Goal: Task Accomplishment & Management: Manage account settings

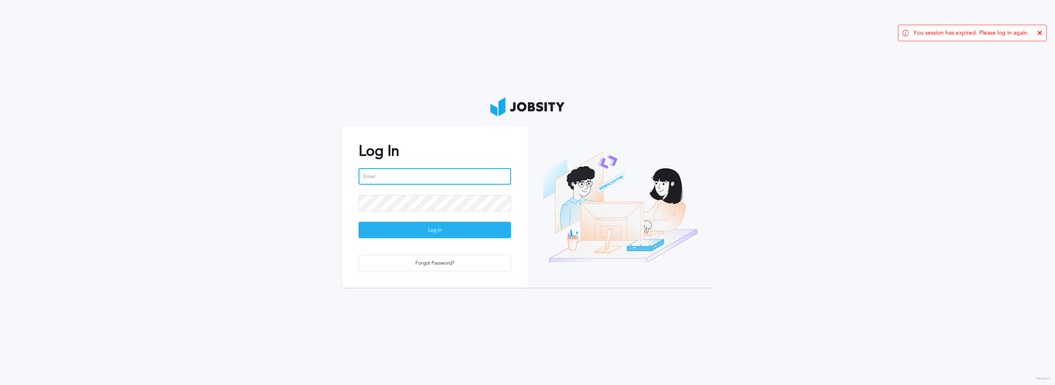
type input "[PERSON_NAME][EMAIL_ADDRESS][PERSON_NAME][DOMAIN_NAME]"
click at [436, 234] on div "Log In" at bounding box center [435, 230] width 152 height 16
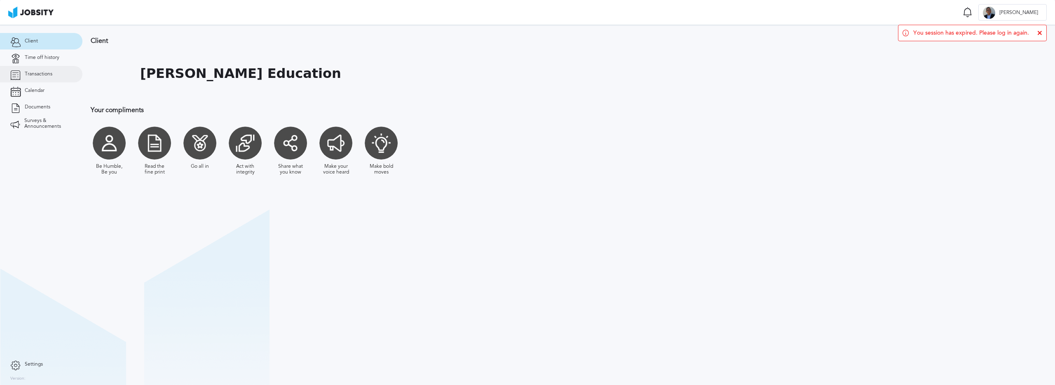
click at [25, 76] on span "Transactions" at bounding box center [39, 74] width 28 height 6
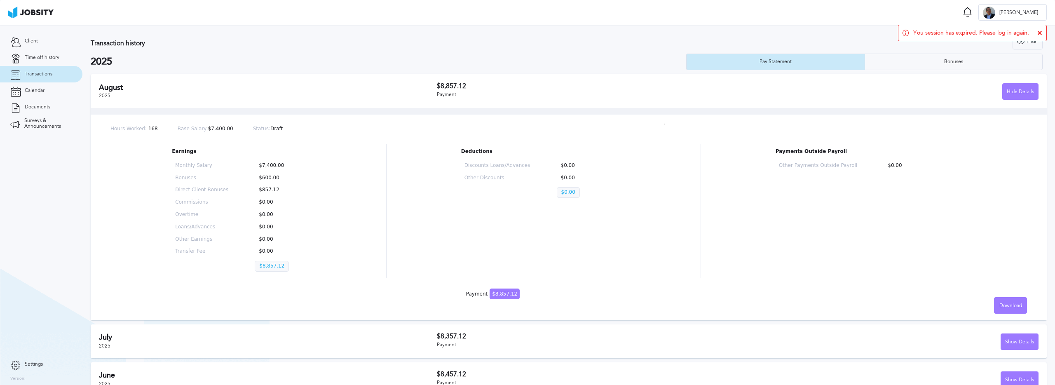
click at [378, 283] on div "Hours Worked: 168 Base Salary: $7,400.00 Status: Draft Earnings Monthly Salary …" at bounding box center [569, 214] width 956 height 212
drag, startPoint x: 47, startPoint y: 54, endPoint x: 54, endPoint y: 55, distance: 7.5
click at [47, 55] on span "Time off history" at bounding box center [42, 58] width 35 height 6
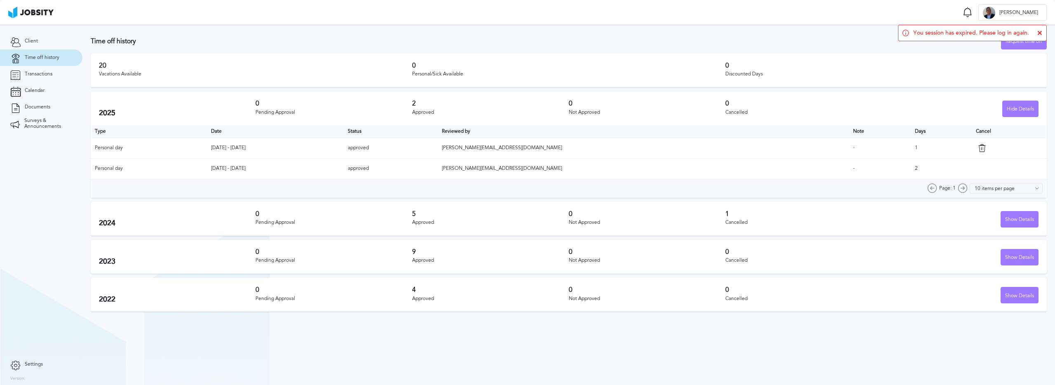
drag, startPoint x: 229, startPoint y: 168, endPoint x: 302, endPoint y: 169, distance: 73.3
click at [299, 168] on td "[DATE] - [DATE]" at bounding box center [275, 168] width 137 height 21
click at [335, 188] on div "Page: 1 10 items per page 5 items per page 10 items per page 15 items per page …" at bounding box center [569, 188] width 956 height 19
click at [1038, 32] on icon at bounding box center [1039, 32] width 5 height 5
click at [1030, 42] on div "Request time off" at bounding box center [1023, 41] width 45 height 16
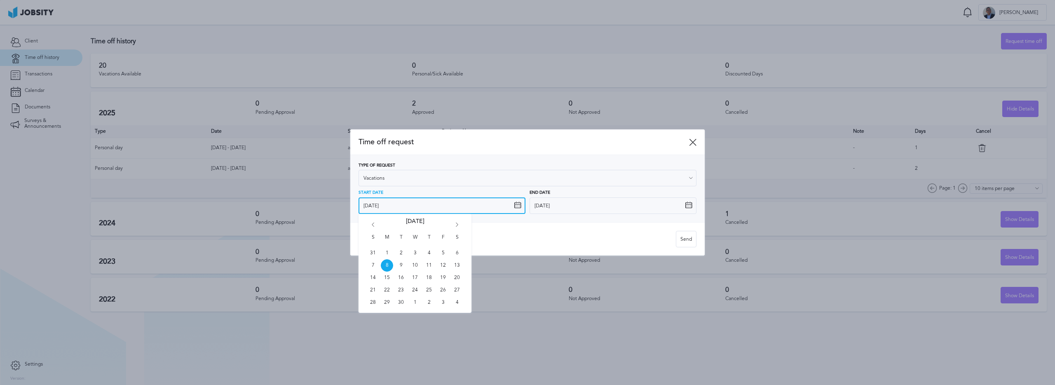
click at [521, 204] on input "[DATE]" at bounding box center [441, 205] width 167 height 16
click at [387, 290] on span "22" at bounding box center [387, 290] width 12 height 12
type input "[DATE]"
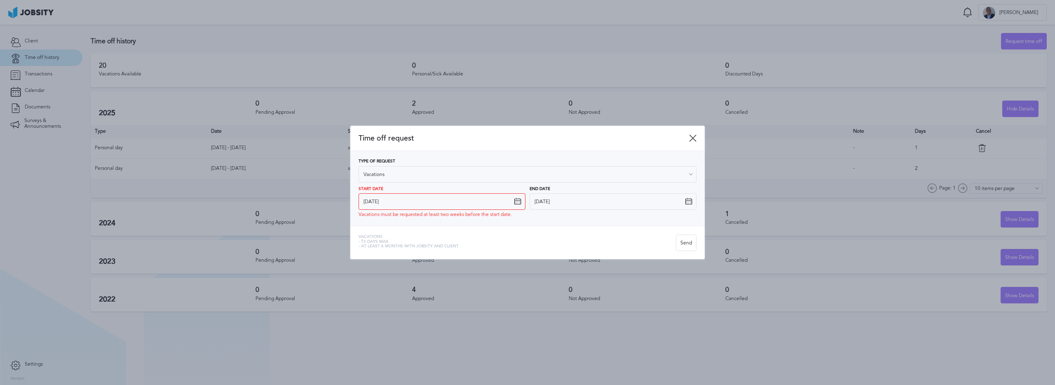
click at [689, 201] on icon at bounding box center [688, 201] width 7 height 7
click at [688, 201] on icon at bounding box center [688, 201] width 7 height 7
click at [577, 204] on input "[DATE]" at bounding box center [612, 201] width 167 height 16
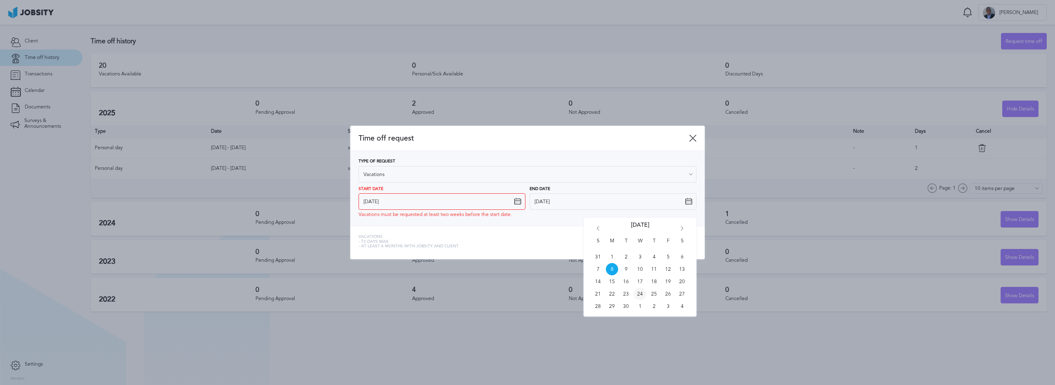
click at [640, 294] on span "24" at bounding box center [640, 294] width 12 height 12
type input "[DATE]"
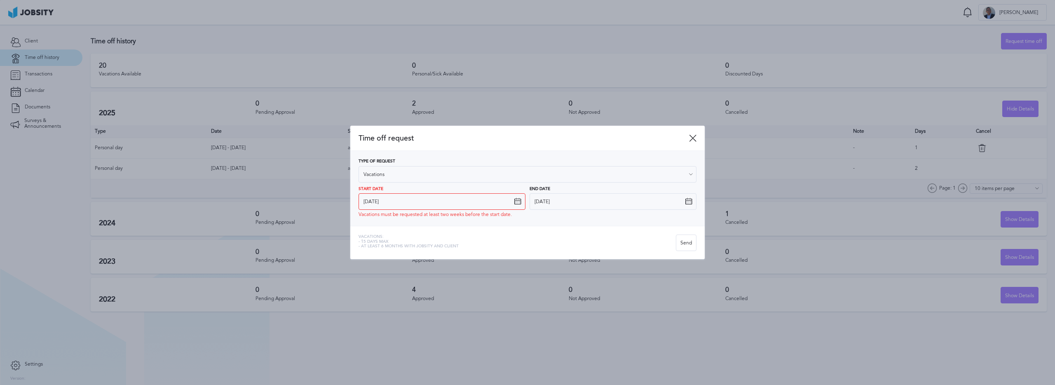
drag, startPoint x: 396, startPoint y: 215, endPoint x: 408, endPoint y: 215, distance: 12.8
click at [396, 215] on span "Vacations must be requested at least two weeks before the start date." at bounding box center [434, 215] width 153 height 6
click at [683, 243] on div "Send" at bounding box center [686, 243] width 20 height 16
click at [692, 241] on div "Send" at bounding box center [686, 243] width 20 height 16
click at [514, 203] on icon at bounding box center [517, 201] width 7 height 7
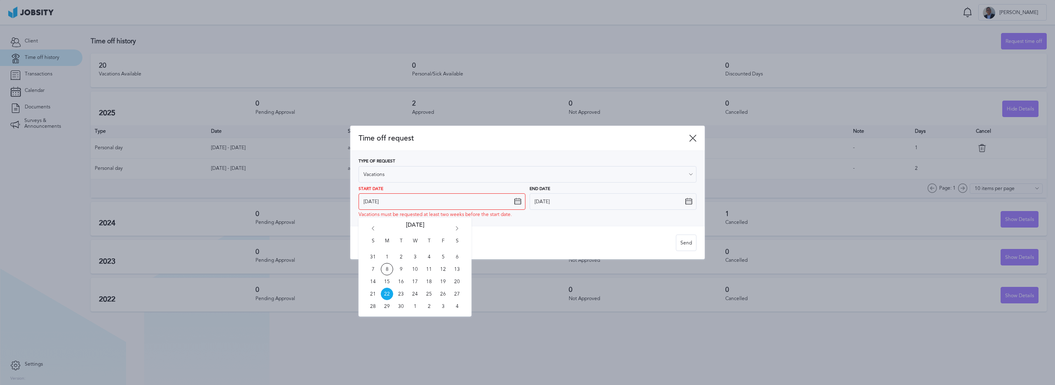
click at [689, 140] on icon at bounding box center [692, 137] width 7 height 7
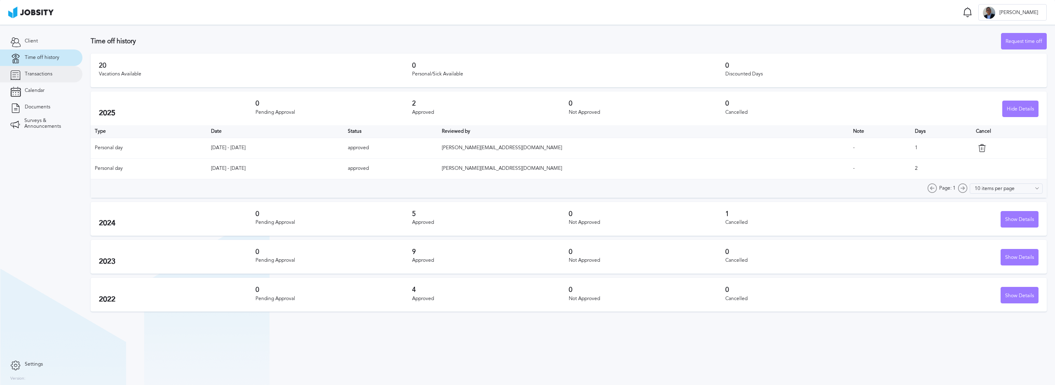
click at [51, 73] on span "Transactions" at bounding box center [39, 74] width 28 height 6
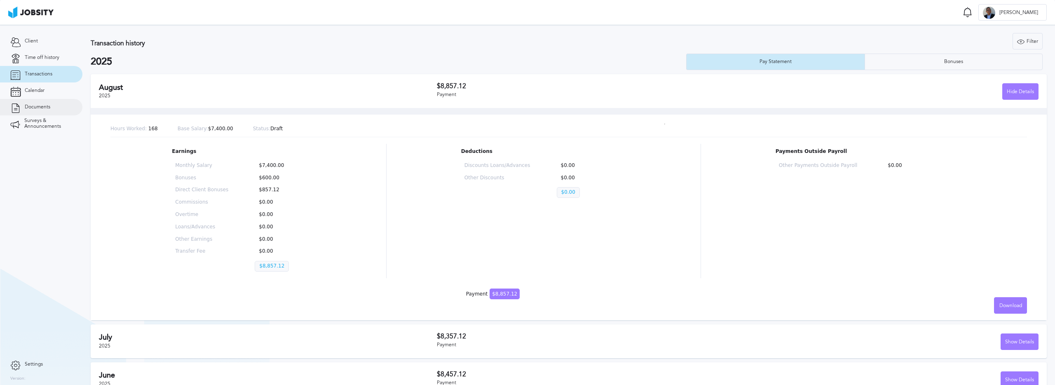
click at [38, 108] on span "Documents" at bounding box center [38, 107] width 26 height 6
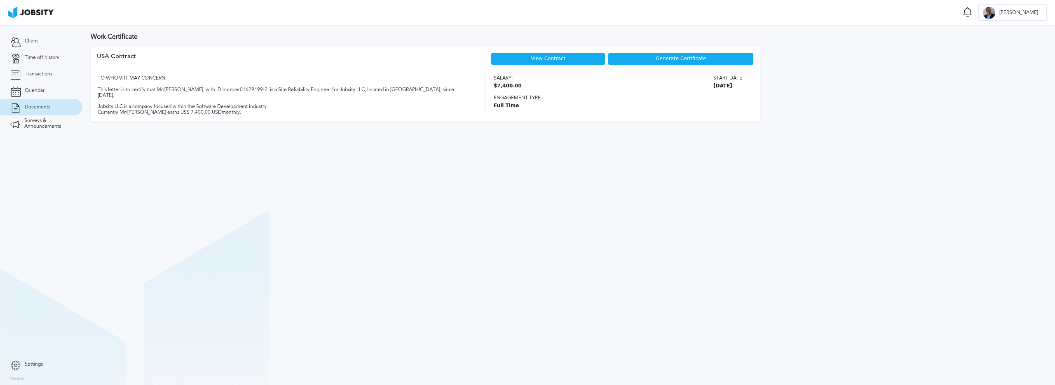
click at [693, 59] on span "Generate Certificate" at bounding box center [681, 59] width 50 height 6
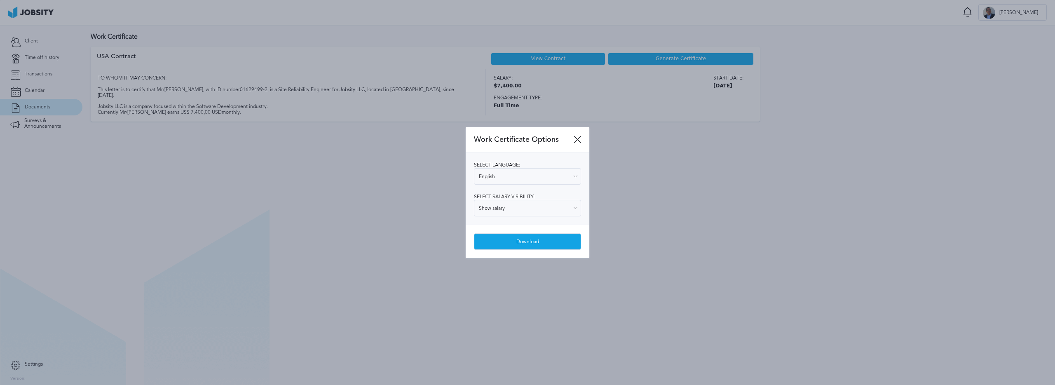
click at [536, 242] on div "Download" at bounding box center [527, 242] width 106 height 16
